Goal: Transaction & Acquisition: Download file/media

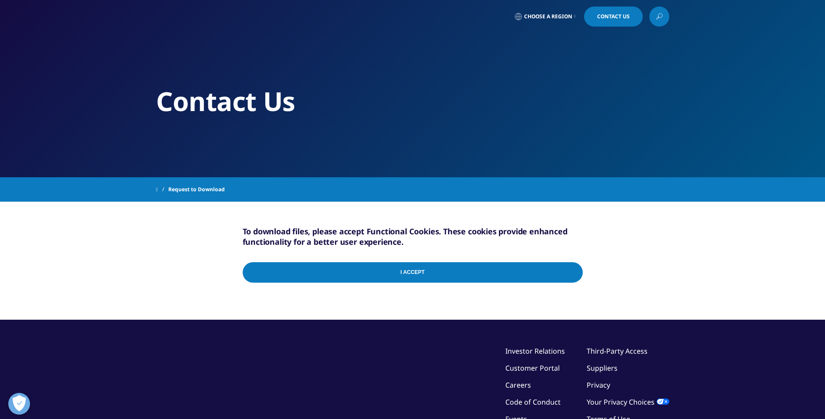
click at [445, 272] on input "I Accept" at bounding box center [413, 272] width 340 height 20
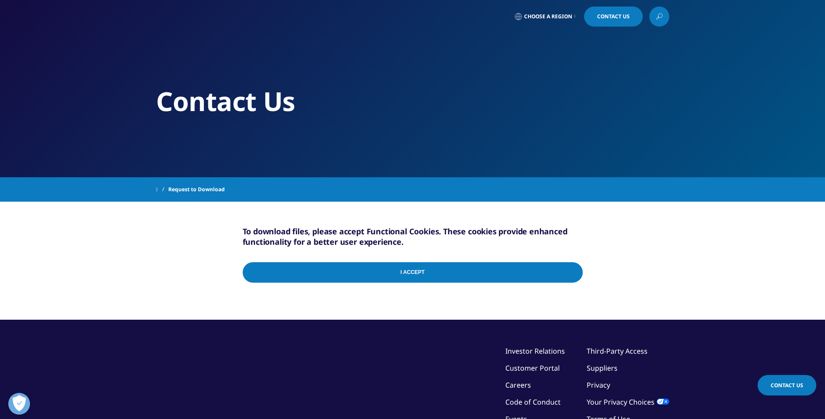
click at [440, 268] on input "I Accept" at bounding box center [413, 272] width 340 height 20
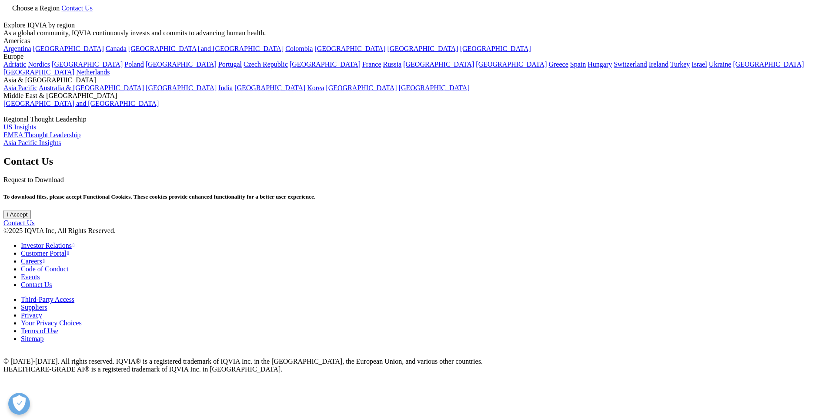
click at [31, 219] on input "I Accept" at bounding box center [16, 214] width 27 height 9
